Goal: Navigation & Orientation: Find specific page/section

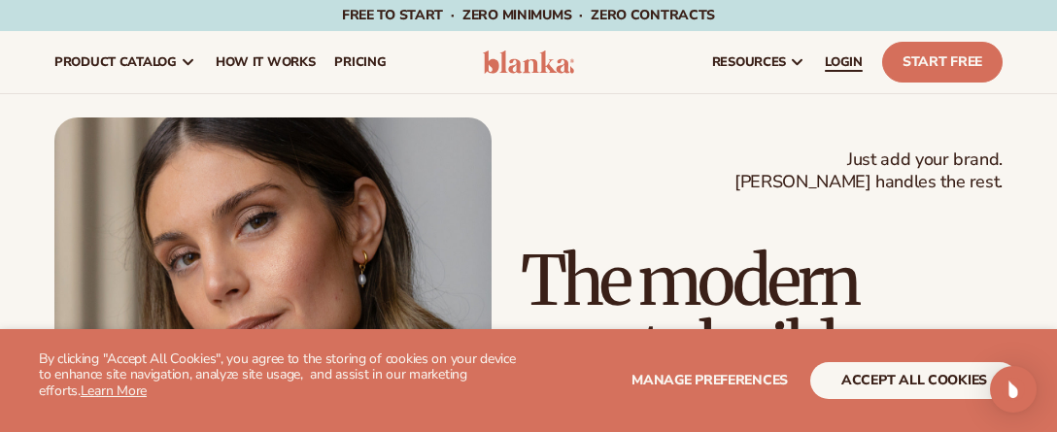
click at [840, 60] on span "LOGIN" at bounding box center [844, 62] width 38 height 16
